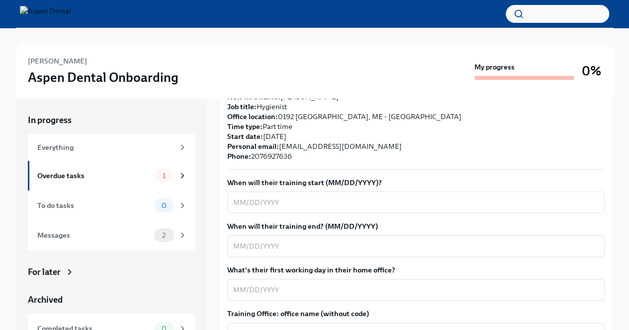
scroll to position [199, 0]
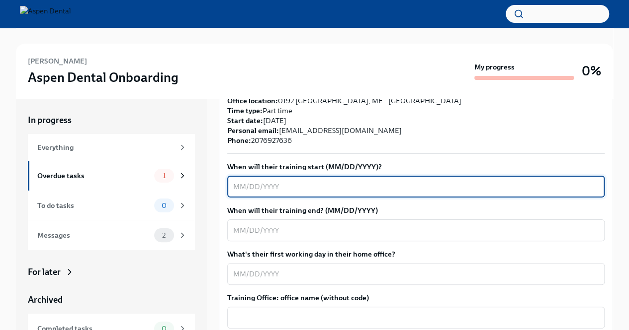
click at [240, 186] on textarea "When will their training start (MM/DD/YYYY)?" at bounding box center [415, 187] width 365 height 12
type textarea "[DATE]"
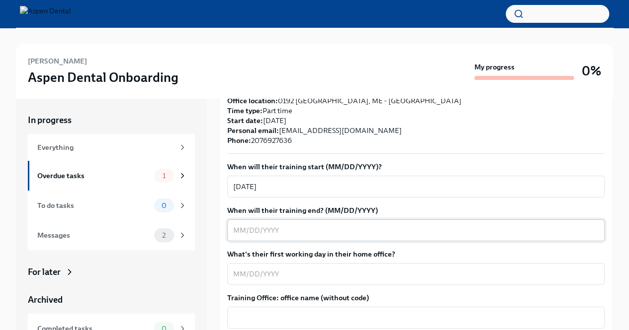
click at [241, 236] on div "x ​" at bounding box center [415, 231] width 377 height 22
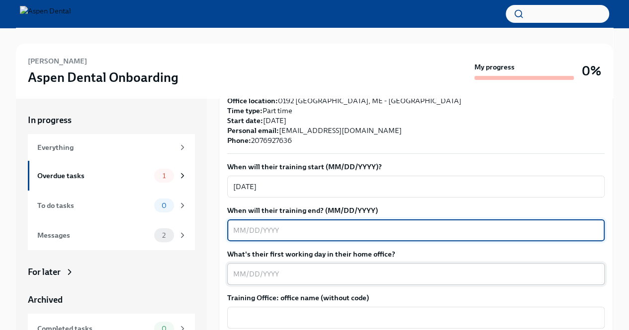
click at [232, 273] on div "x ​" at bounding box center [415, 274] width 377 height 22
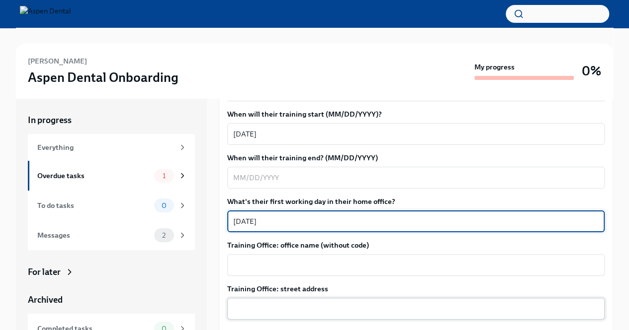
scroll to position [298, 0]
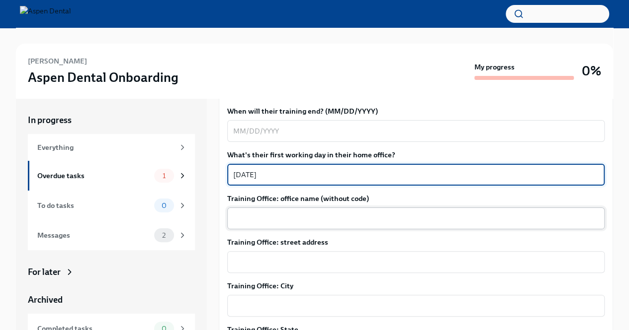
type textarea "[DATE]"
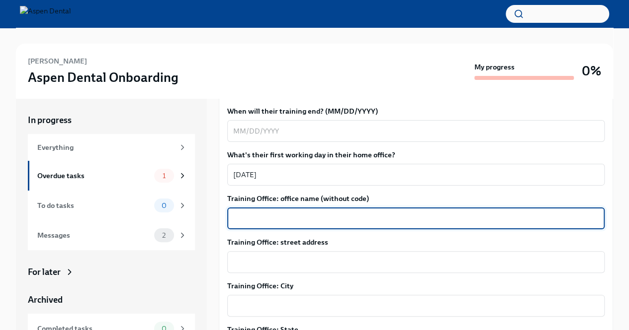
click at [265, 223] on textarea "Training Office: office name (without code)" at bounding box center [415, 219] width 365 height 12
type textarea "[GEOGRAPHIC_DATA], [US_STATE]"
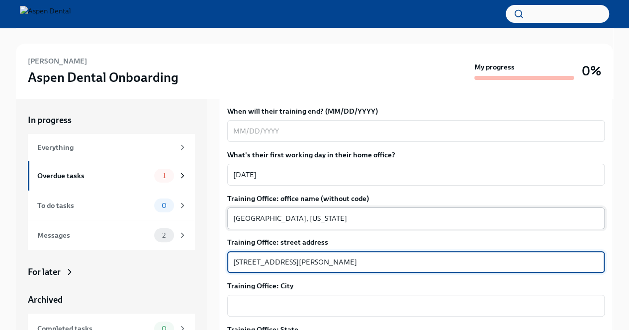
type textarea "[STREET_ADDRESS][PERSON_NAME]"
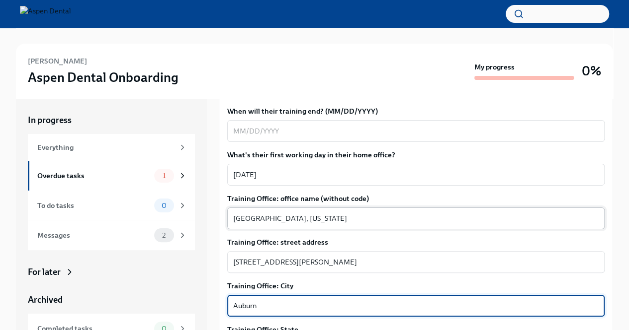
type textarea "Auburn"
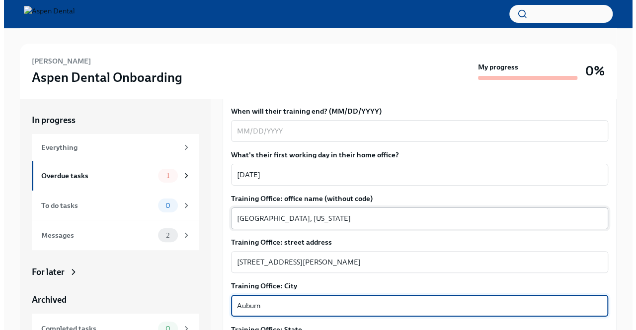
scroll to position [432, 0]
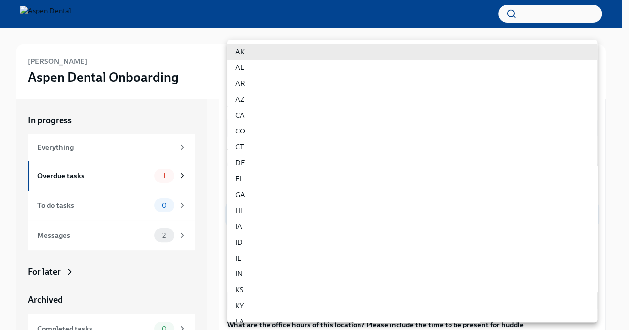
click at [264, 218] on body "[PERSON_NAME] Aspen Dental Onboarding My progress 0% In progress Everything Ove…" at bounding box center [314, 179] width 629 height 358
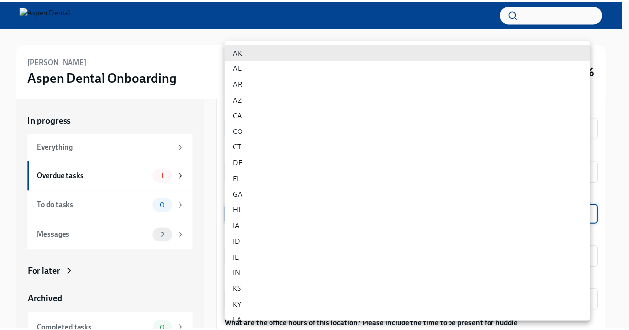
scroll to position [157, 0]
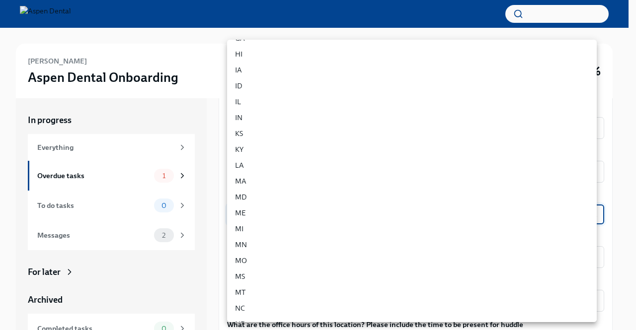
click at [262, 212] on li "ME" at bounding box center [412, 213] width 370 height 16
type input "bXLnWRG3m"
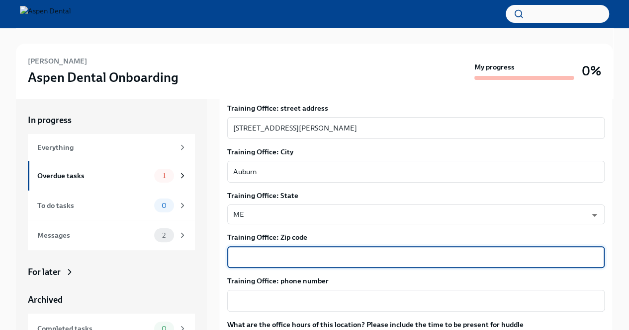
click at [260, 262] on textarea "Training Office: Zip code" at bounding box center [415, 257] width 365 height 12
type textarea "04927"
click at [289, 303] on textarea "Training Office: phone number" at bounding box center [415, 301] width 365 height 12
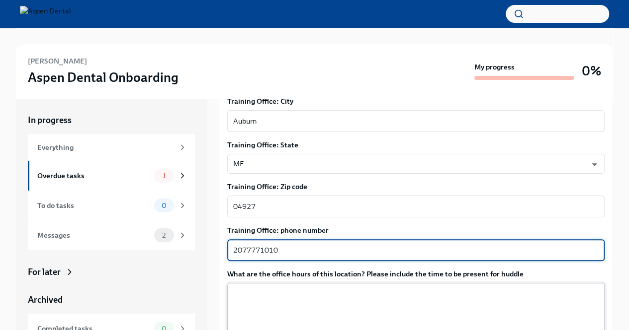
scroll to position [532, 0]
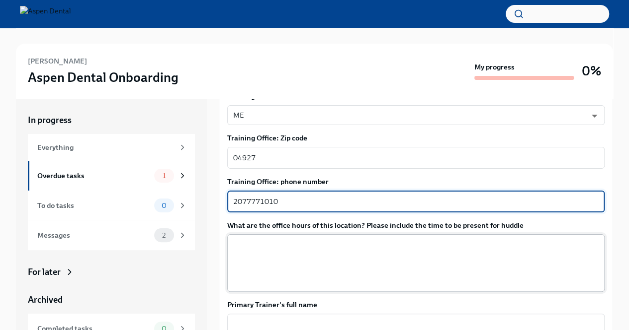
type textarea "2077771010"
click at [293, 260] on textarea "What are the office hours of this location? Please include the time to be prese…" at bounding box center [415, 263] width 365 height 48
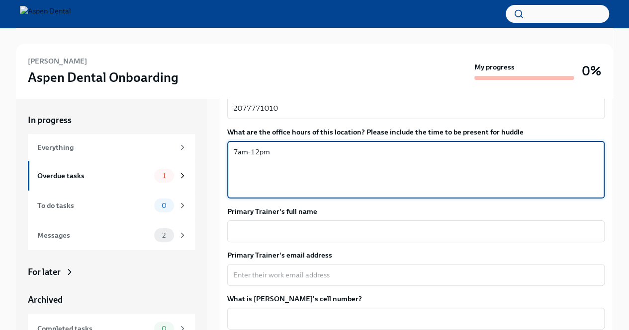
scroll to position [631, 0]
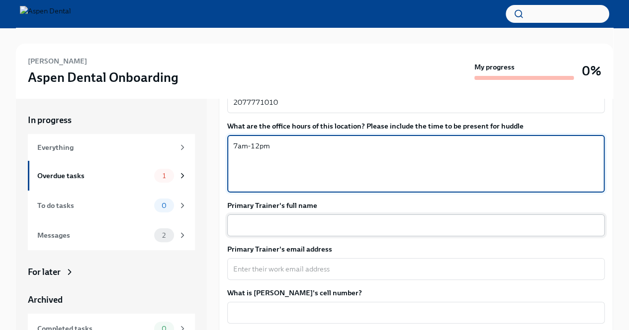
type textarea "7am-12pm"
click at [280, 228] on textarea "Primary Trainer's full name" at bounding box center [415, 226] width 365 height 12
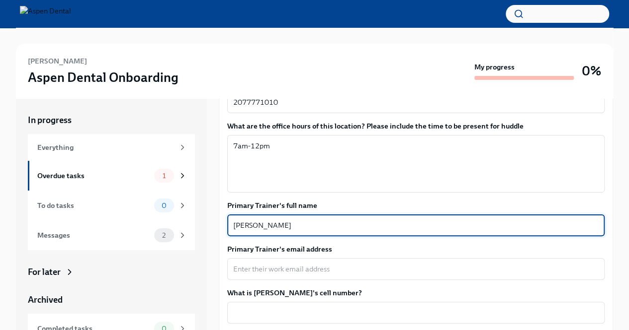
type textarea "[PERSON_NAME]"
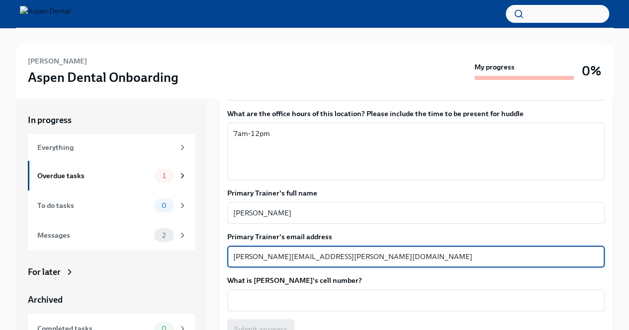
scroll to position [681, 0]
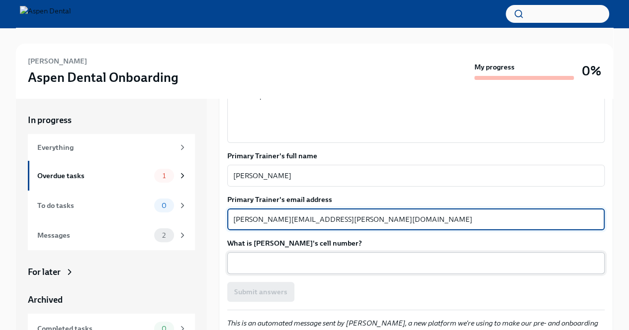
type textarea "[PERSON_NAME][EMAIL_ADDRESS][PERSON_NAME][DOMAIN_NAME]"
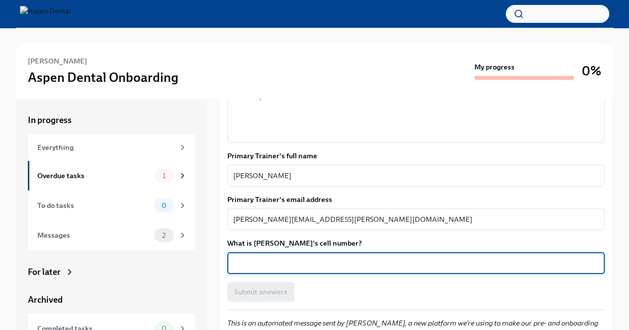
click at [291, 264] on textarea "What is [PERSON_NAME]'s cell number?" at bounding box center [415, 263] width 365 height 12
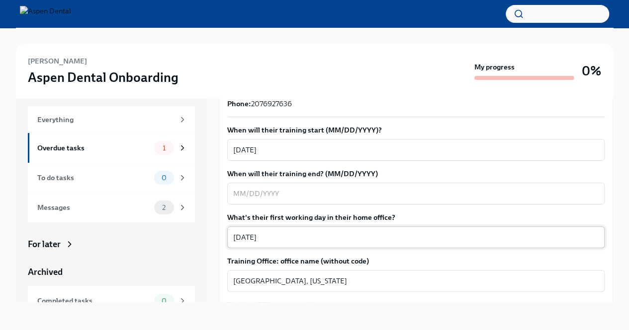
scroll to position [259, 0]
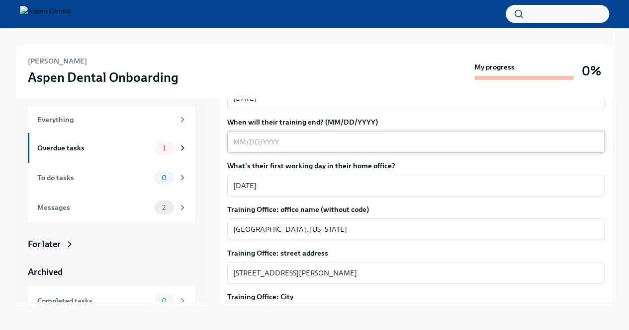
type textarea "2076927636"
click at [243, 140] on textarea "When will their training end? (MM/DD/YYYY)" at bounding box center [415, 142] width 365 height 12
click at [234, 145] on textarea "When will their training end? (MM/DD/YYYY)" at bounding box center [415, 142] width 365 height 12
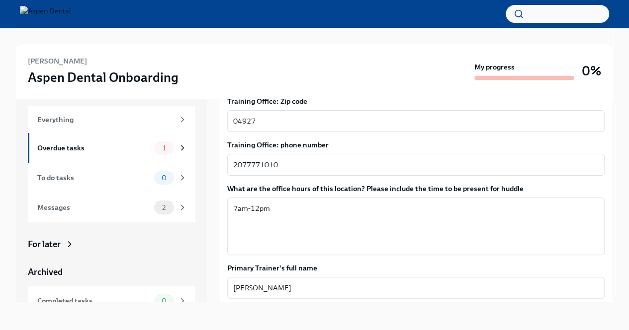
scroll to position [707, 0]
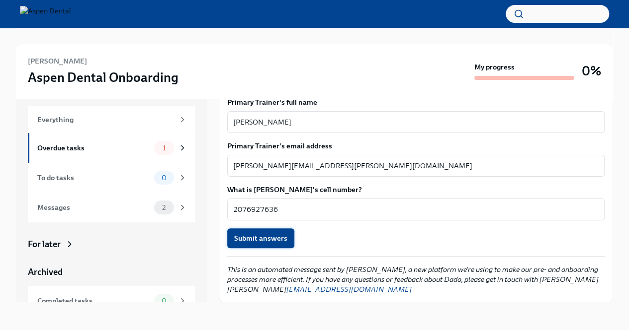
type textarea "[DATE]"
click at [273, 242] on span "Submit answers" at bounding box center [260, 239] width 53 height 10
